Goal: Register for event/course

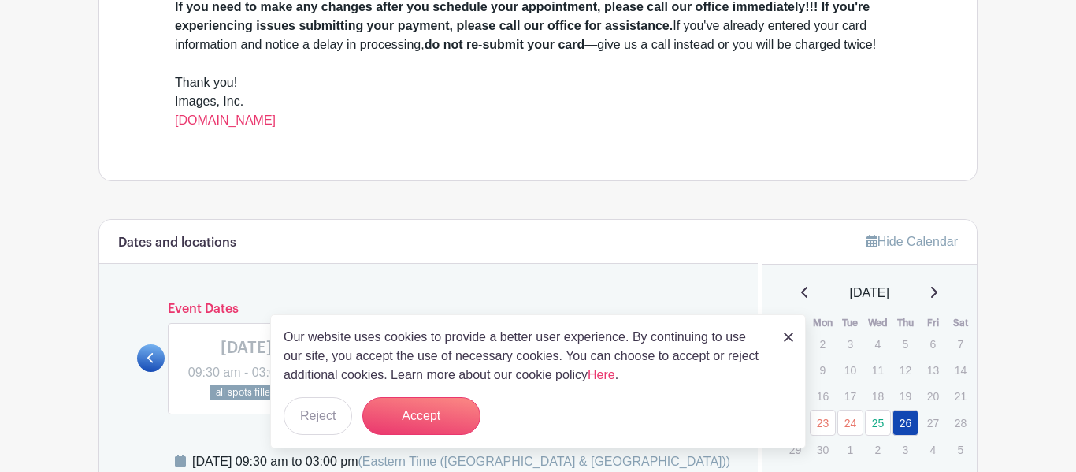
scroll to position [653, 0]
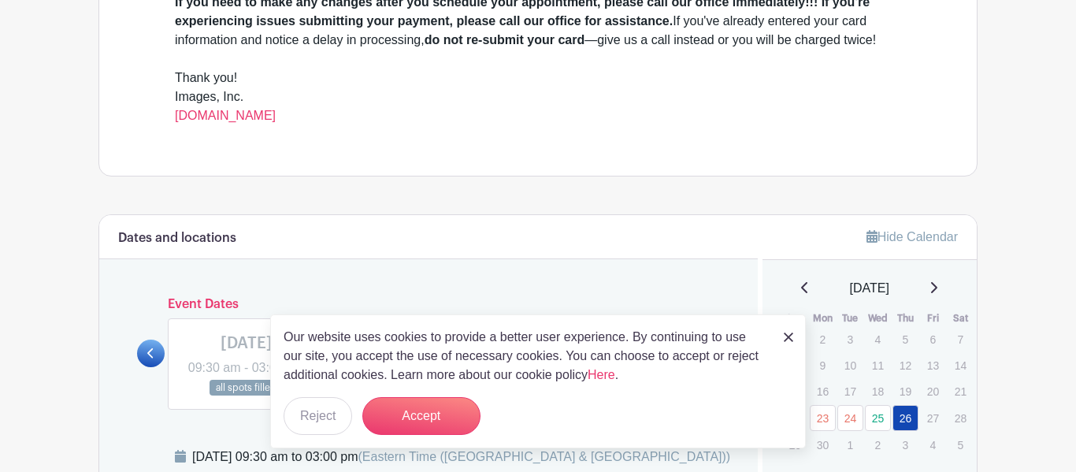
click at [784, 336] on img at bounding box center [788, 336] width 9 height 9
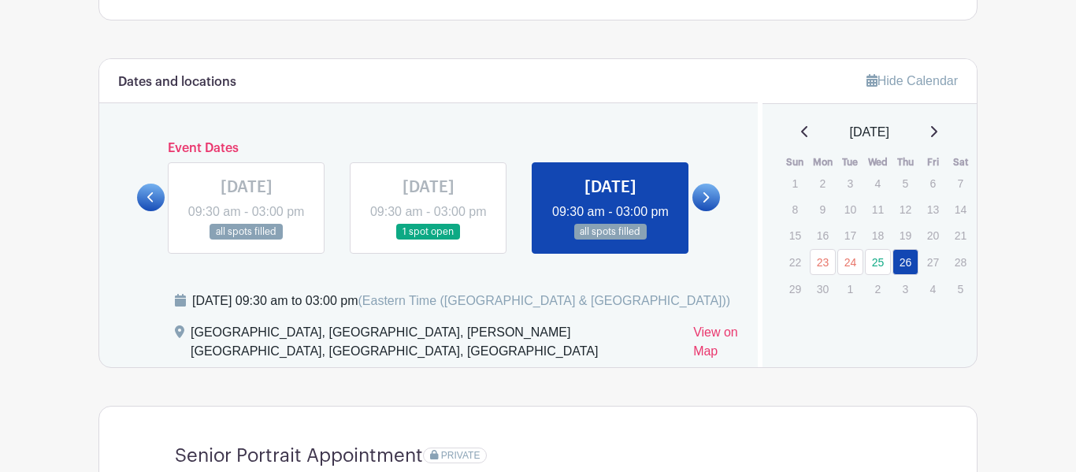
scroll to position [807, 0]
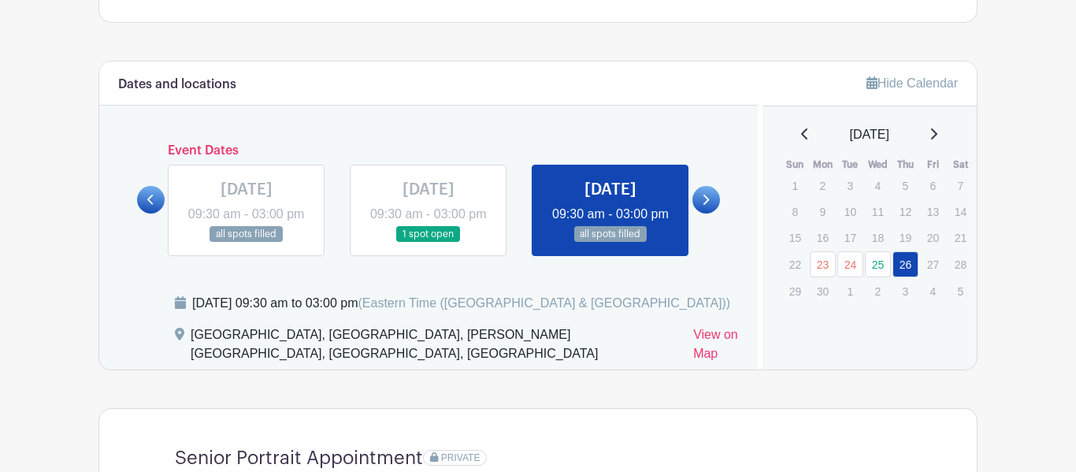
click at [429, 243] on link at bounding box center [429, 243] width 0 height 0
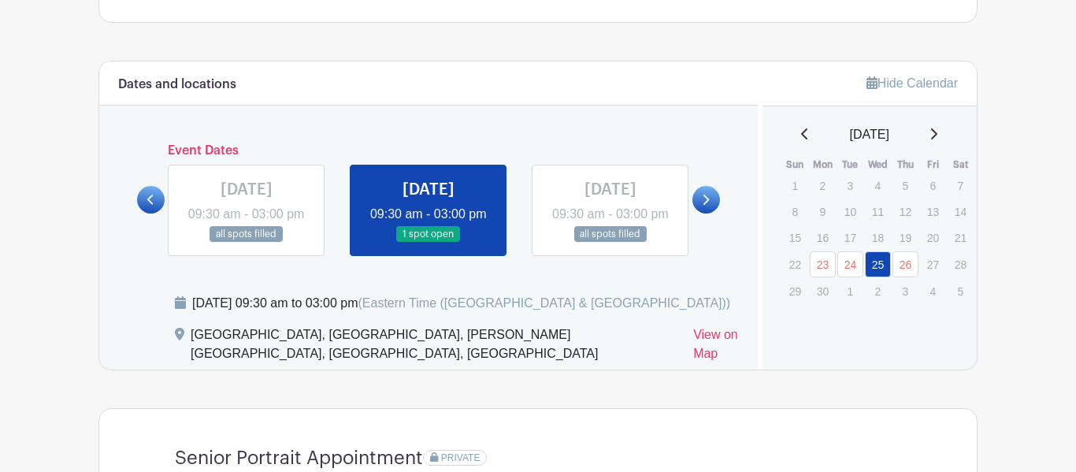
click at [429, 243] on link at bounding box center [429, 243] width 0 height 0
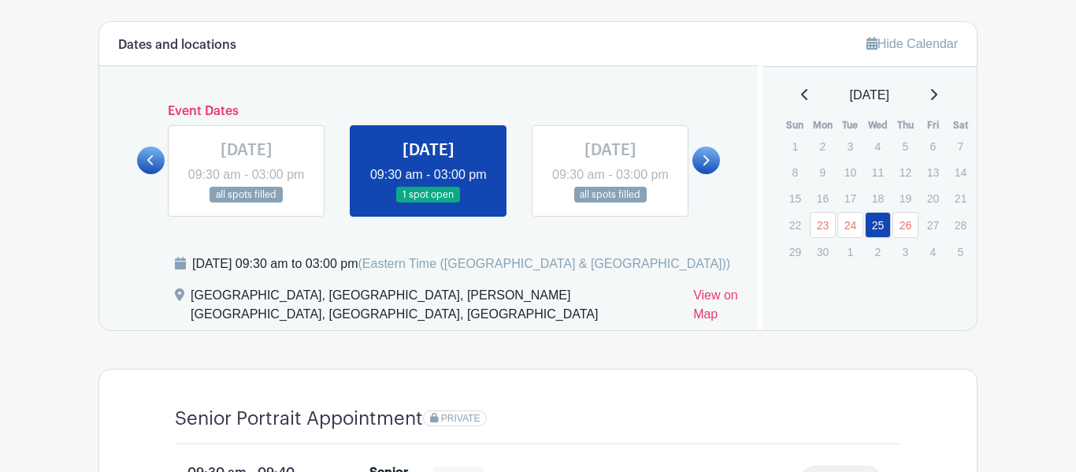
scroll to position [850, 0]
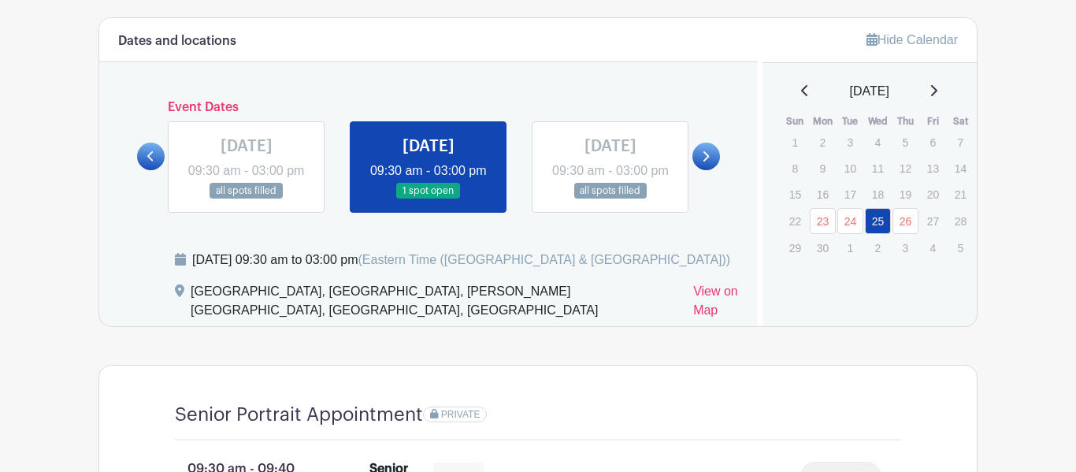
click at [700, 165] on link at bounding box center [706, 157] width 28 height 28
click at [710, 170] on link at bounding box center [706, 157] width 28 height 28
click at [709, 162] on icon at bounding box center [705, 156] width 7 height 12
click at [937, 96] on icon at bounding box center [934, 90] width 6 height 11
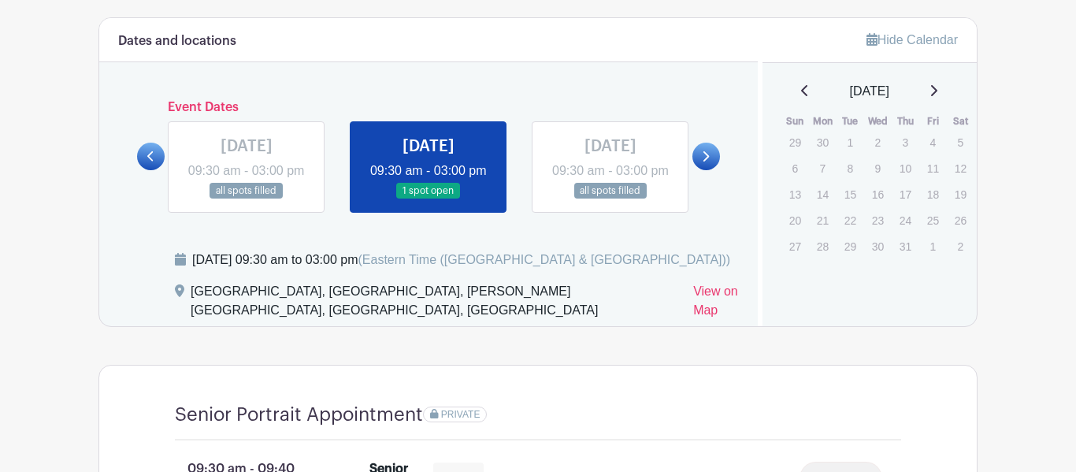
click at [937, 96] on icon at bounding box center [934, 90] width 6 height 11
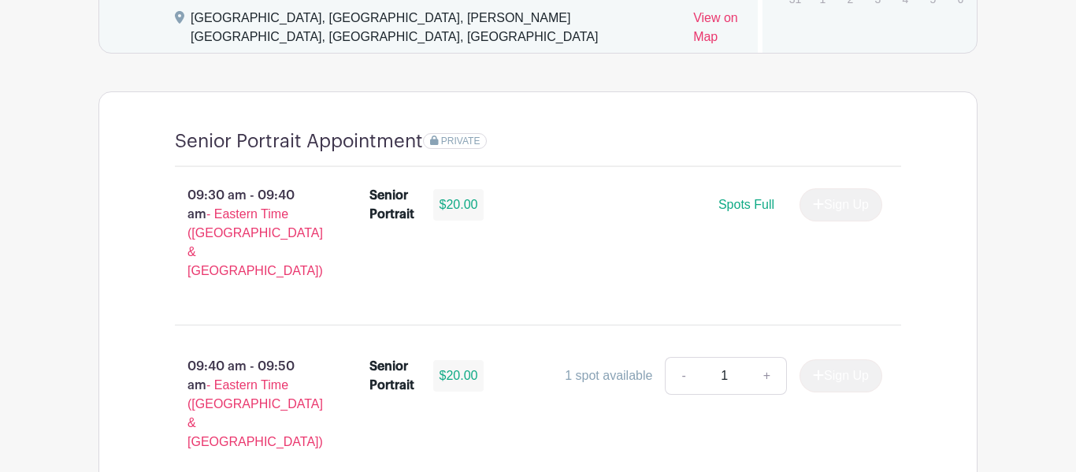
scroll to position [1137, 0]
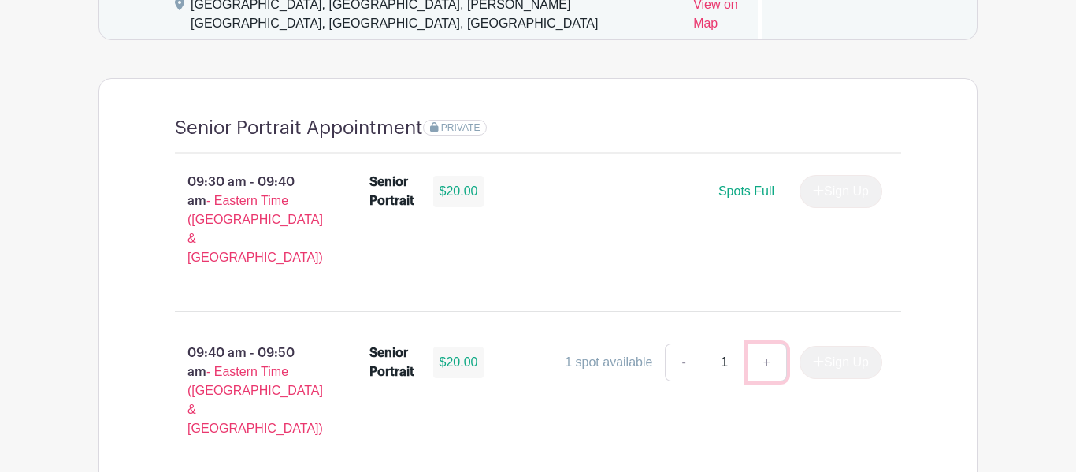
click at [766, 351] on link "+" at bounding box center [767, 362] width 39 height 38
